Goal: Task Accomplishment & Management: Use online tool/utility

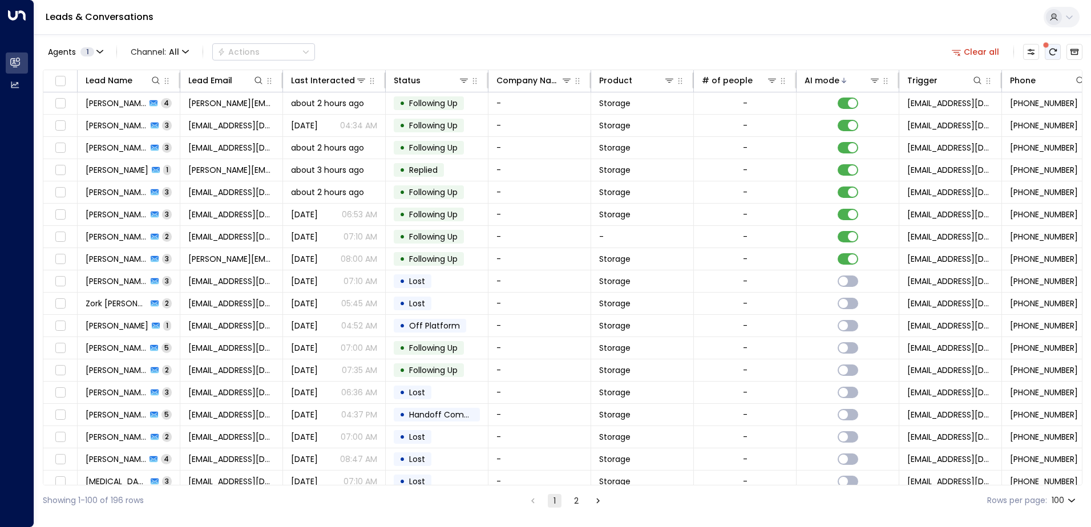
click at [1052, 53] on icon "There are new threads available. Refresh the grid to view the latest updates." at bounding box center [1052, 51] width 9 height 9
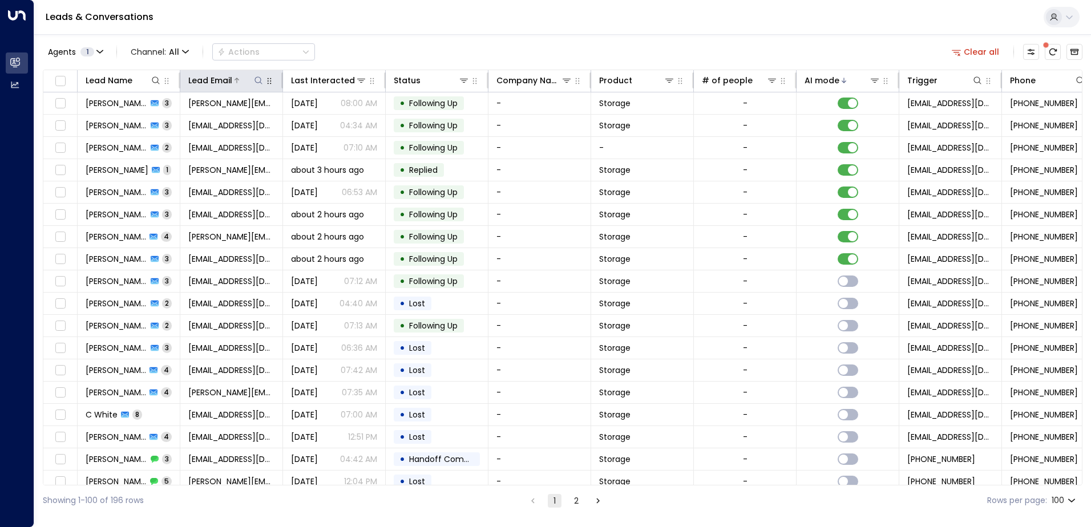
click at [260, 80] on icon at bounding box center [258, 80] width 9 height 9
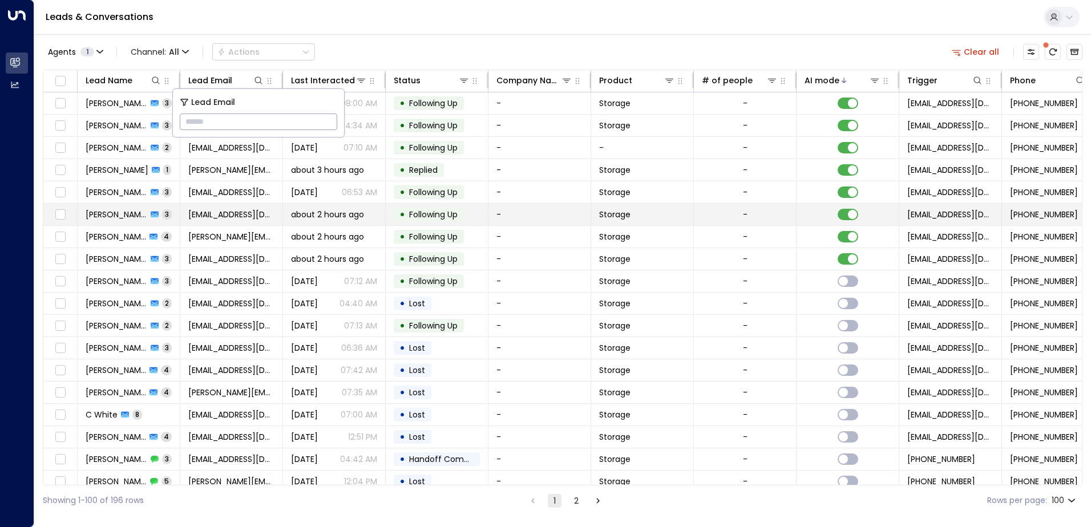
type input "**********"
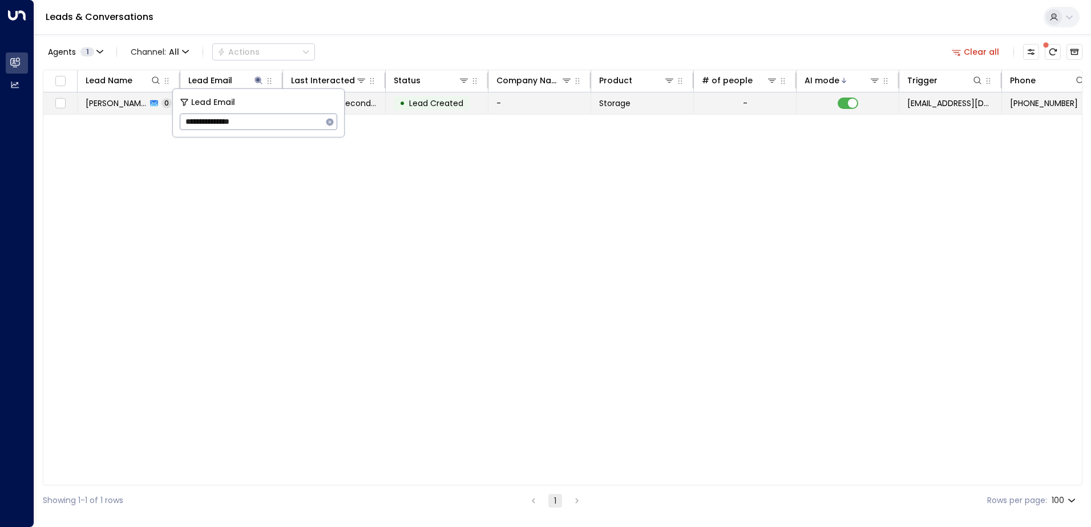
click at [549, 110] on td "-" at bounding box center [540, 103] width 103 height 22
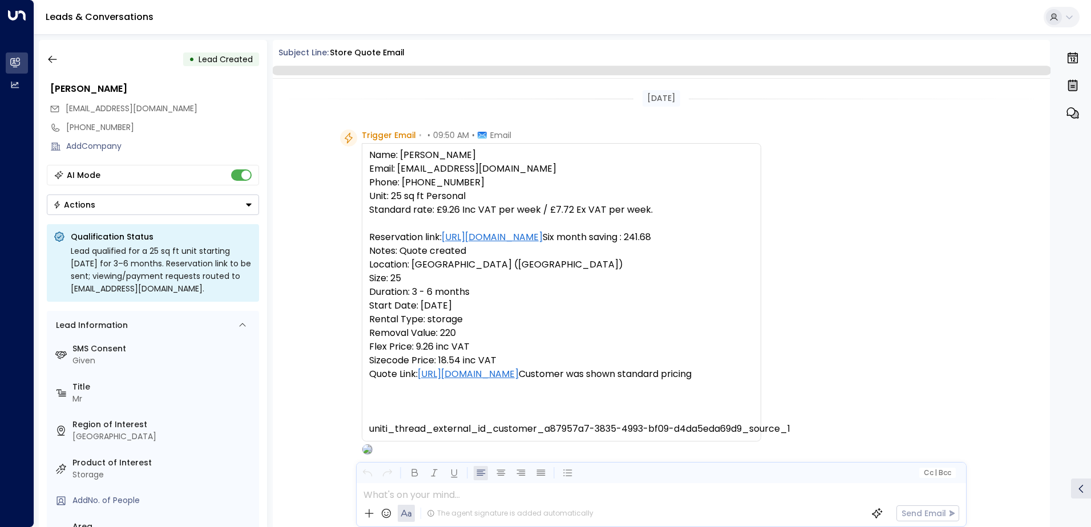
scroll to position [70, 0]
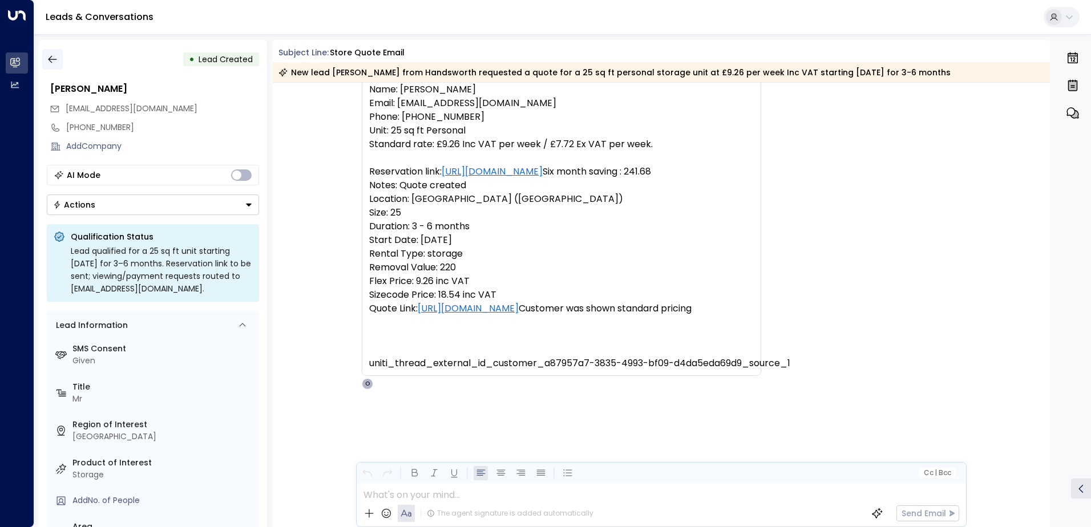
click at [53, 59] on icon "button" at bounding box center [52, 59] width 11 height 11
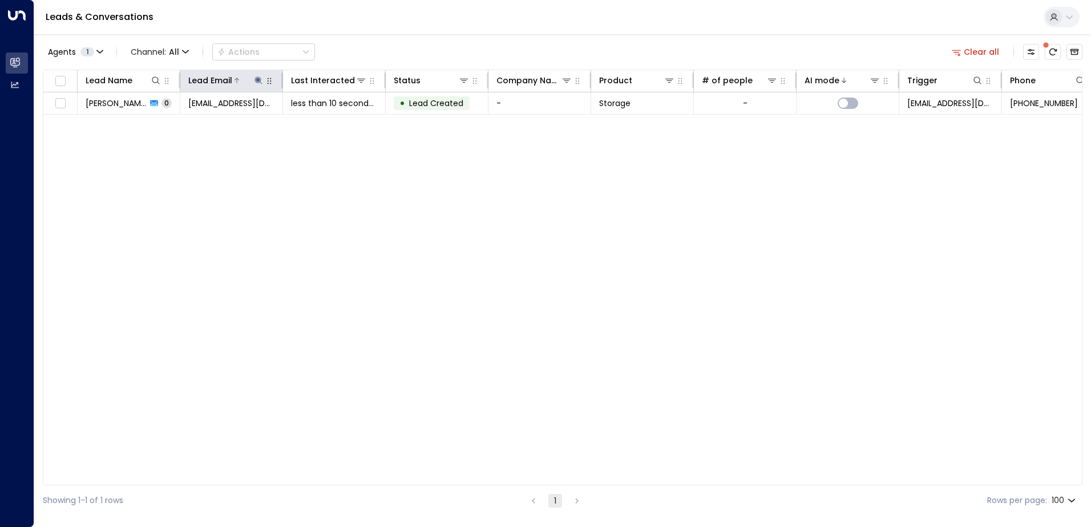
click at [261, 80] on icon at bounding box center [258, 80] width 9 height 9
click at [330, 123] on icon "button" at bounding box center [329, 121] width 7 height 7
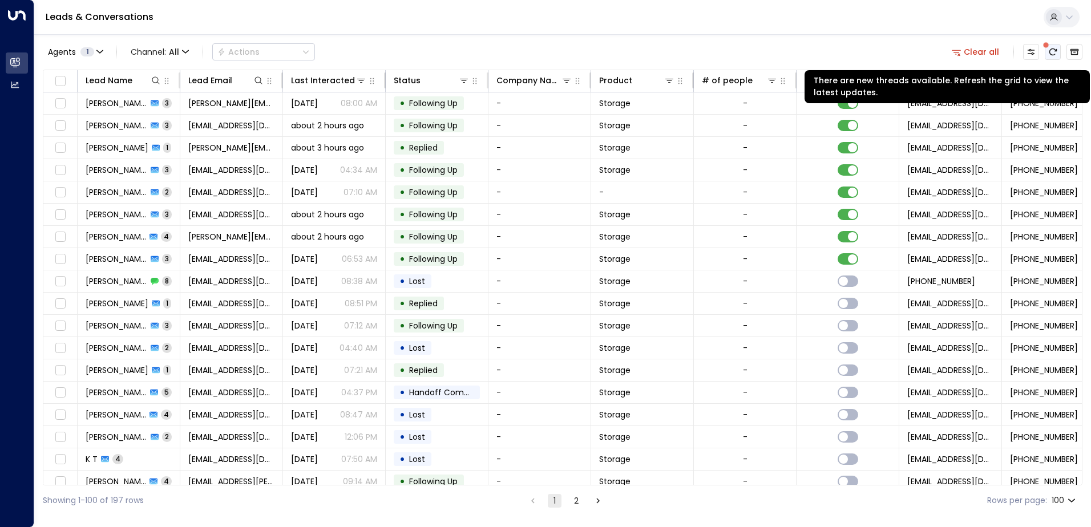
click at [1051, 51] on icon "There are new threads available. Refresh the grid to view the latest updates." at bounding box center [1052, 51] width 9 height 9
